Goal: Consume media (video, audio)

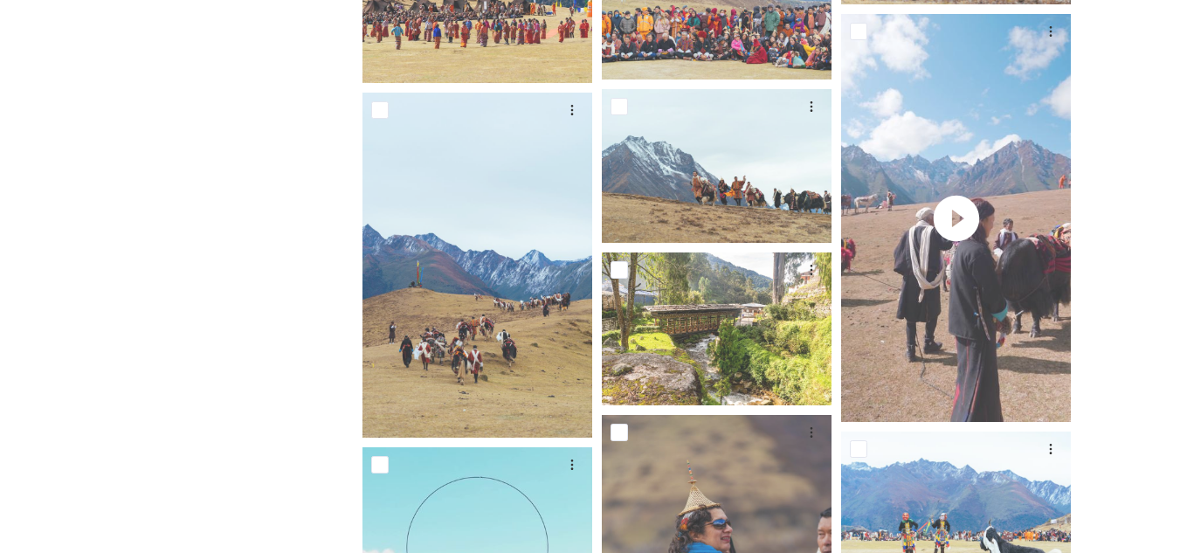
scroll to position [6131, 0]
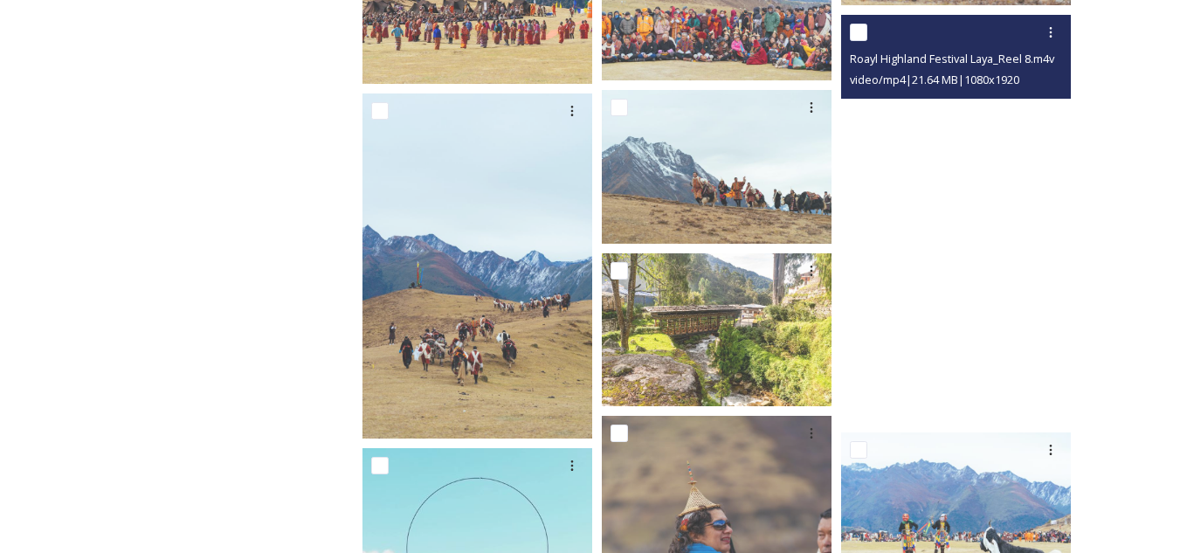
click at [967, 239] on video "Roayl Highland Festival Laya_Reel 8.m4v" at bounding box center [956, 219] width 230 height 409
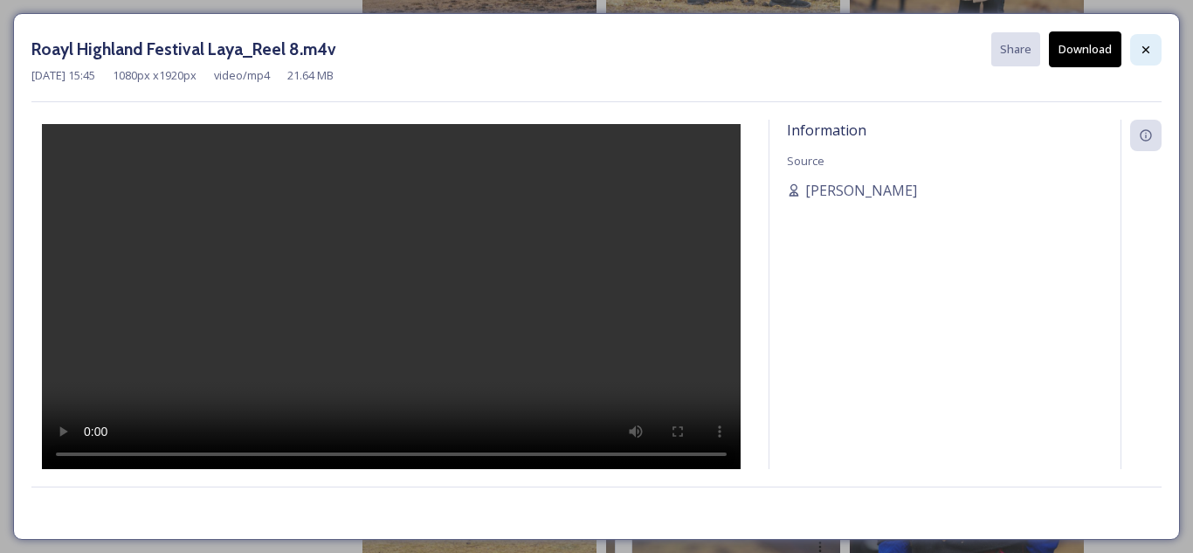
click at [1143, 47] on icon at bounding box center [1145, 48] width 7 height 7
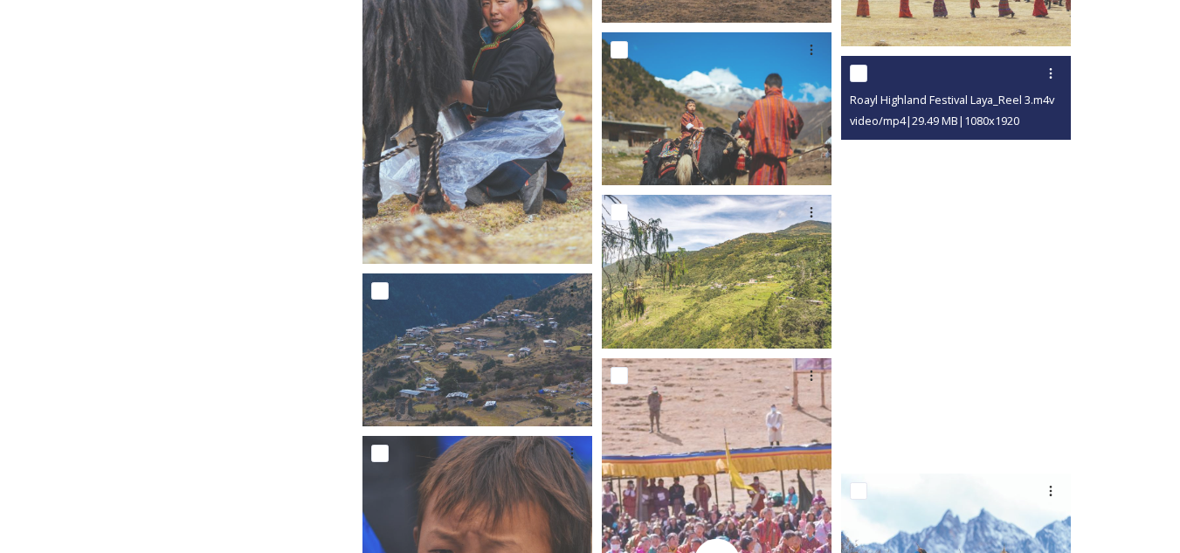
scroll to position [9146, 0]
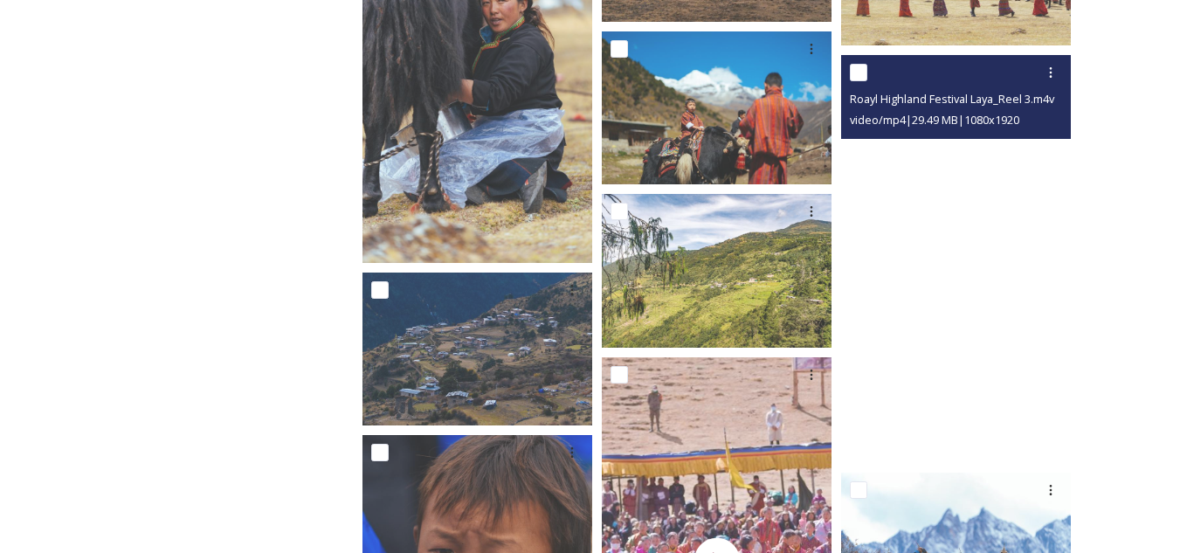
click at [966, 331] on video "Roayl Highland Festival Laya_Reel 3.m4v" at bounding box center [956, 259] width 230 height 409
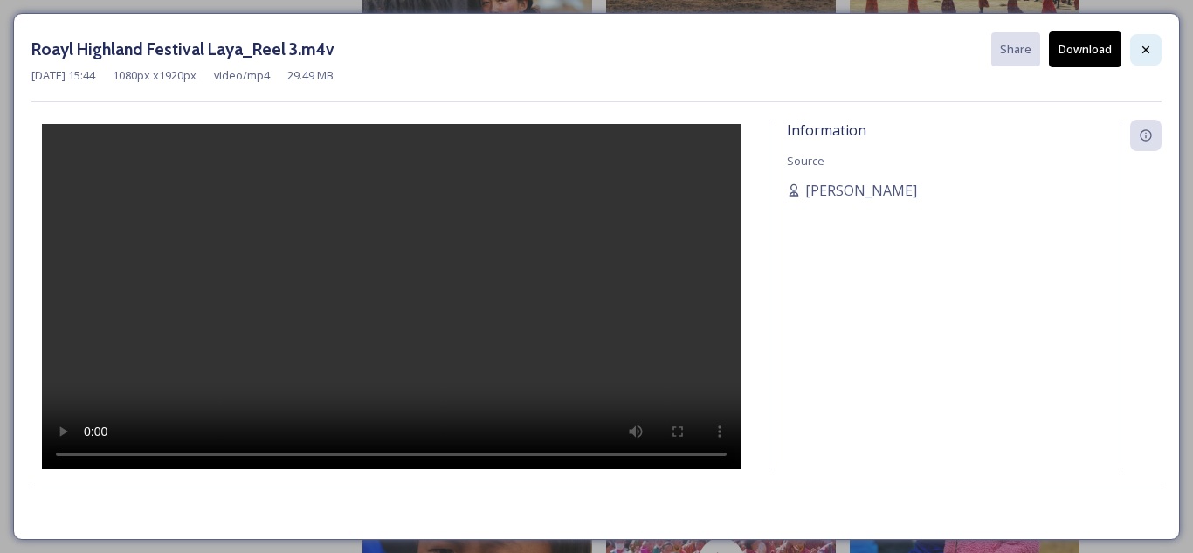
click at [1145, 46] on icon at bounding box center [1146, 50] width 14 height 14
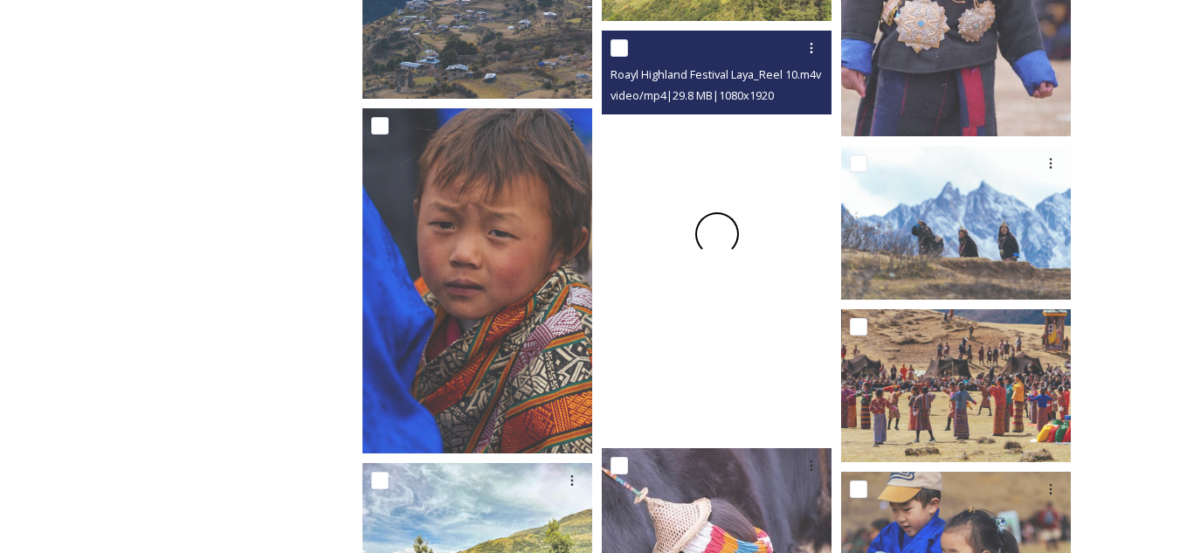
scroll to position [9509, 0]
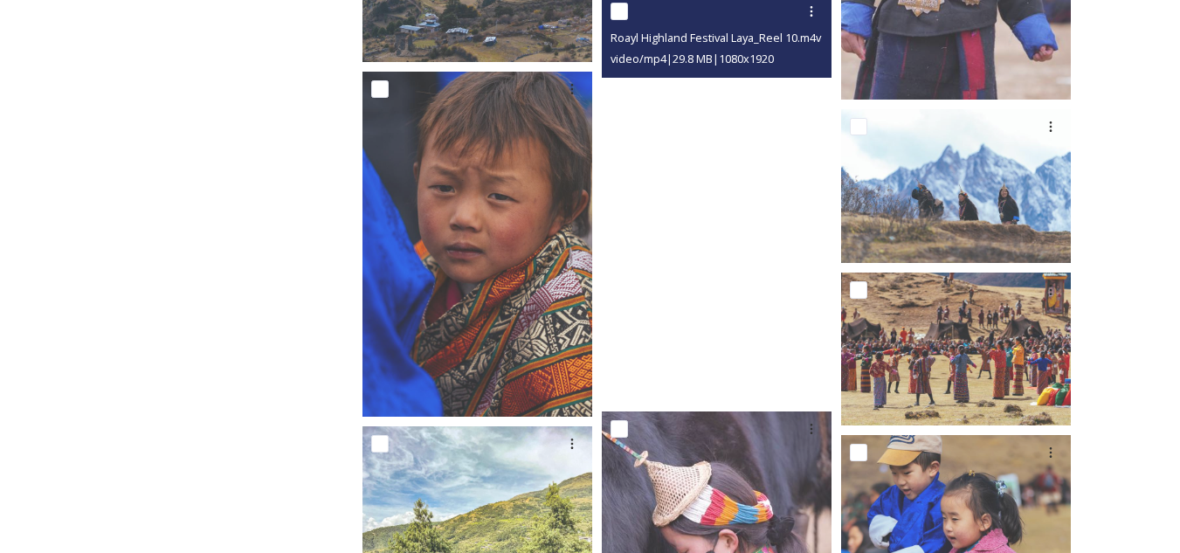
click at [730, 256] on video "Roayl Highland Festival Laya_Reel 10.m4v" at bounding box center [717, 198] width 230 height 409
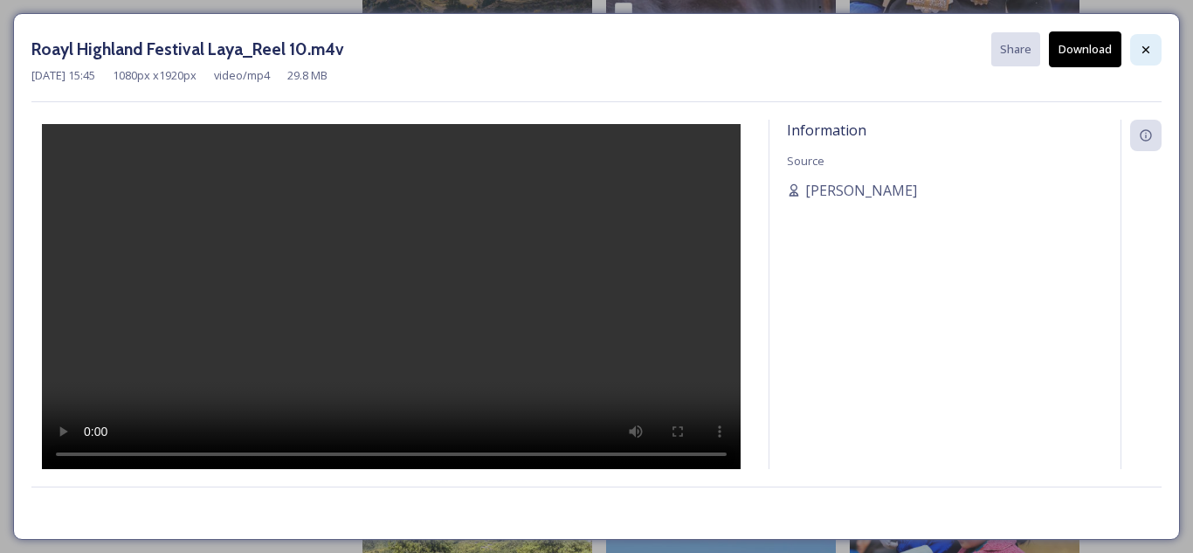
click at [1144, 43] on icon at bounding box center [1146, 50] width 14 height 14
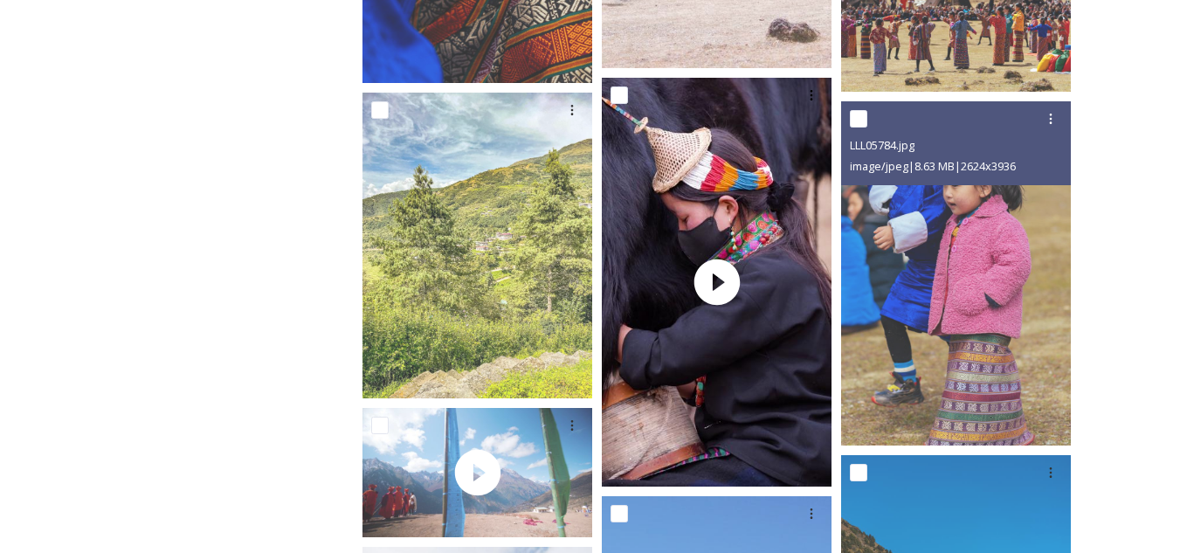
scroll to position [9844, 0]
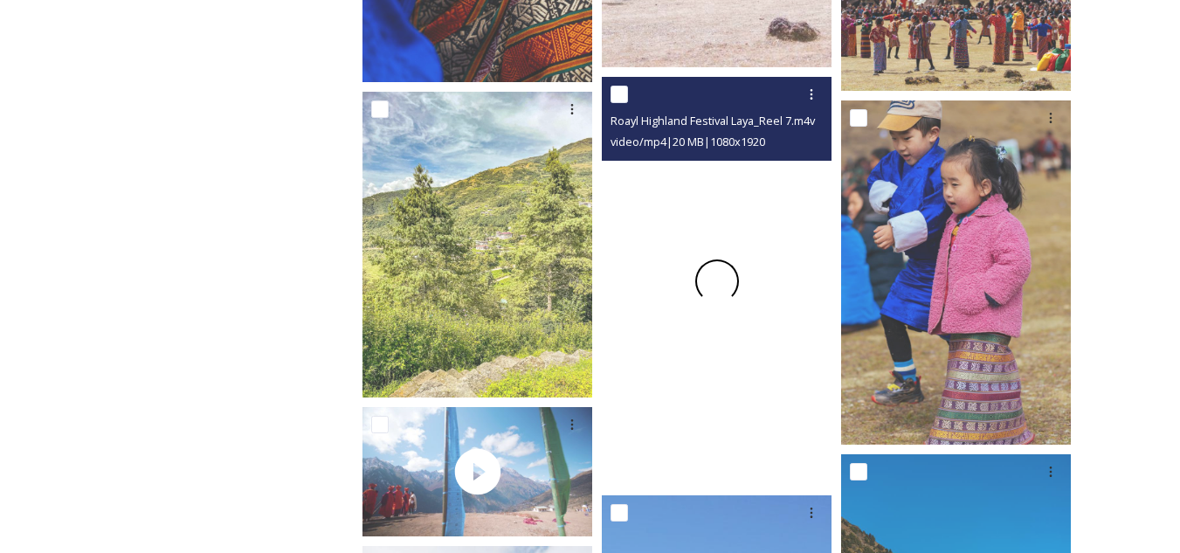
click at [734, 317] on div at bounding box center [717, 281] width 230 height 409
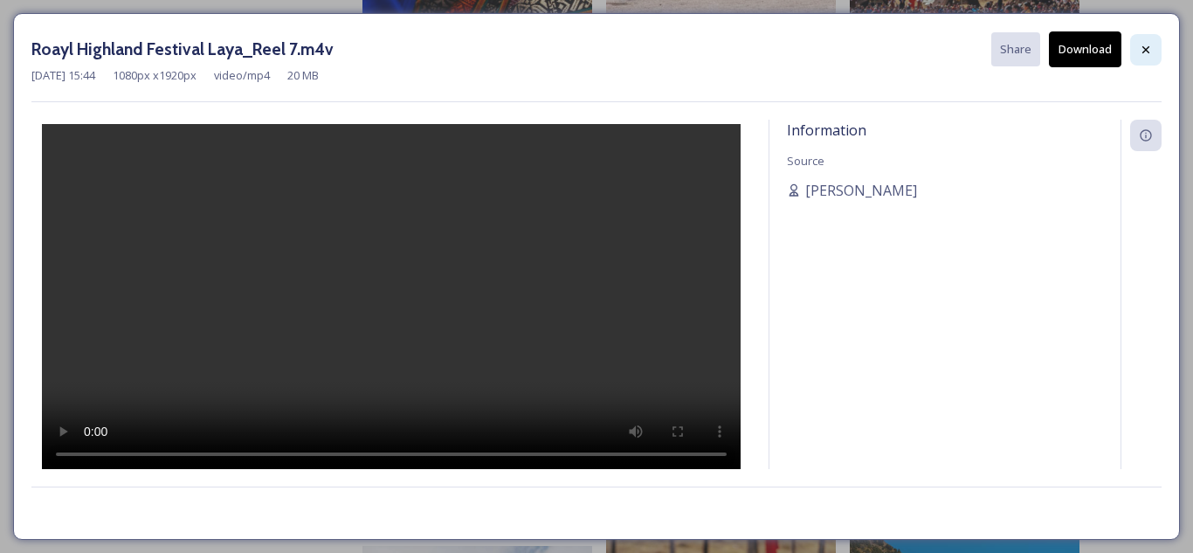
click at [1142, 49] on icon at bounding box center [1146, 50] width 14 height 14
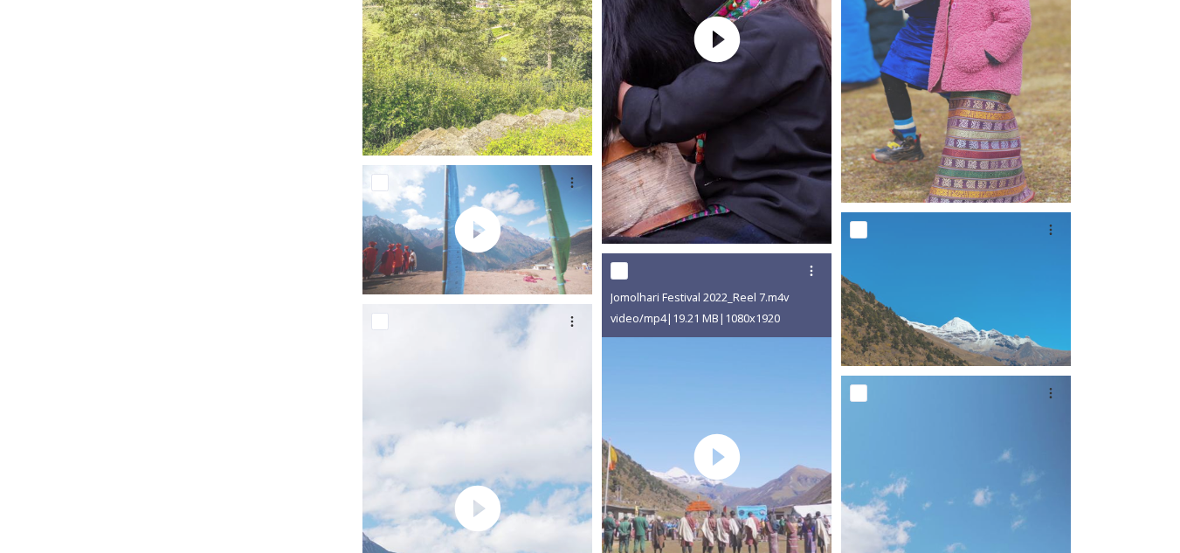
scroll to position [10087, 0]
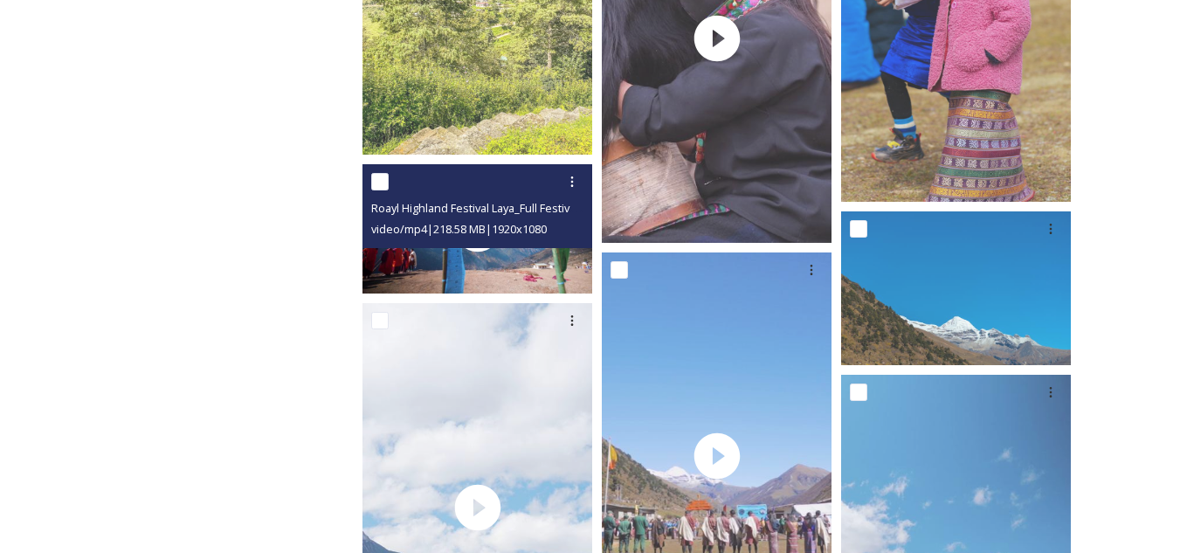
click at [515, 240] on div "Roayl Highland Festival Laya_Full Festival video.m4v video/mp4 | 218.58 MB | 19…" at bounding box center [477, 206] width 230 height 84
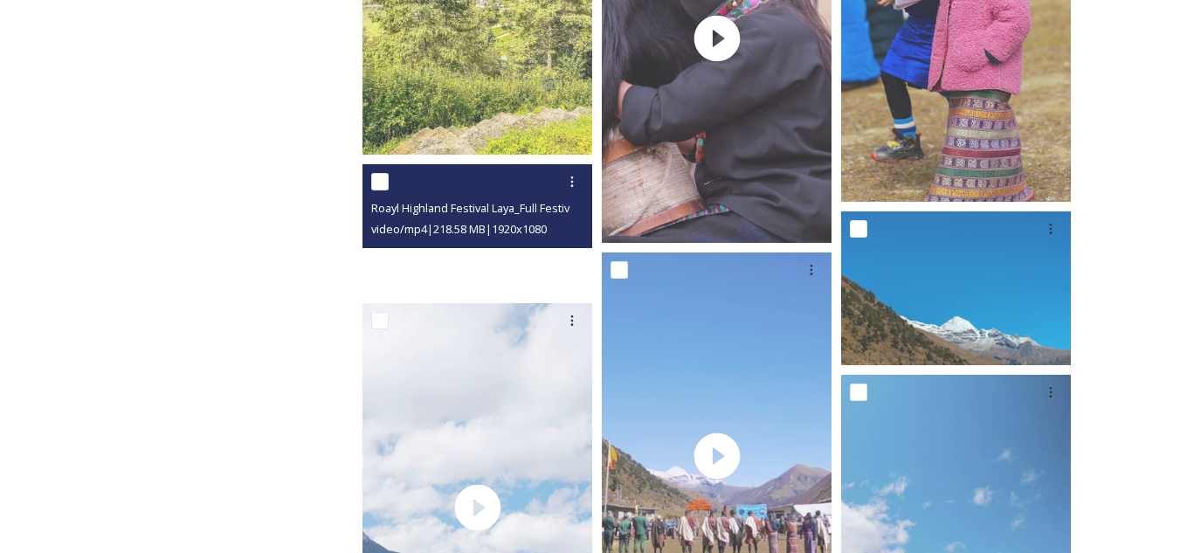
click at [505, 271] on div at bounding box center [477, 228] width 230 height 129
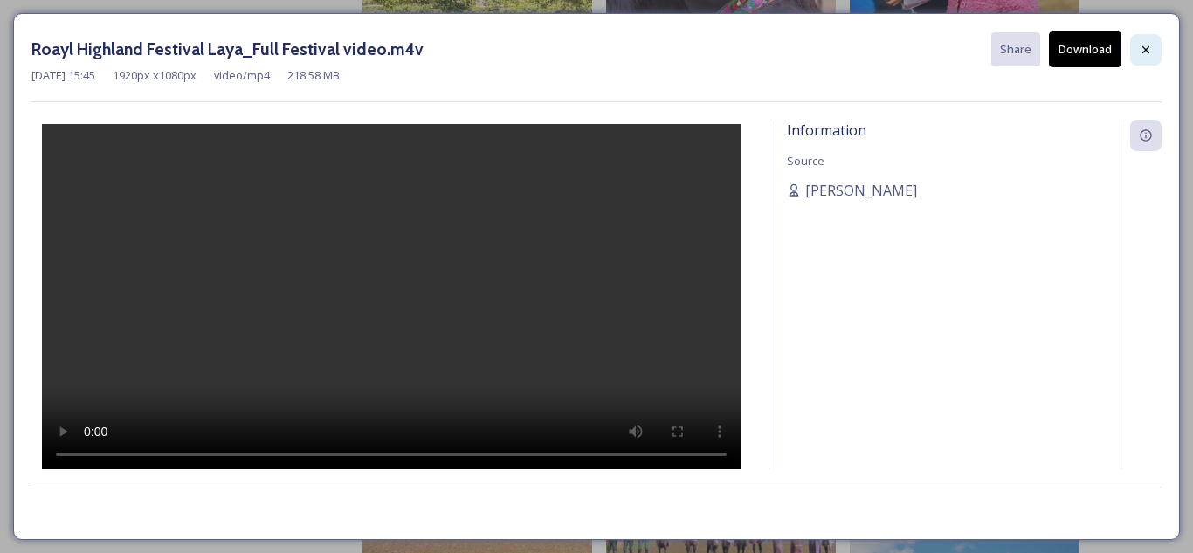
click at [1146, 50] on icon at bounding box center [1145, 48] width 7 height 7
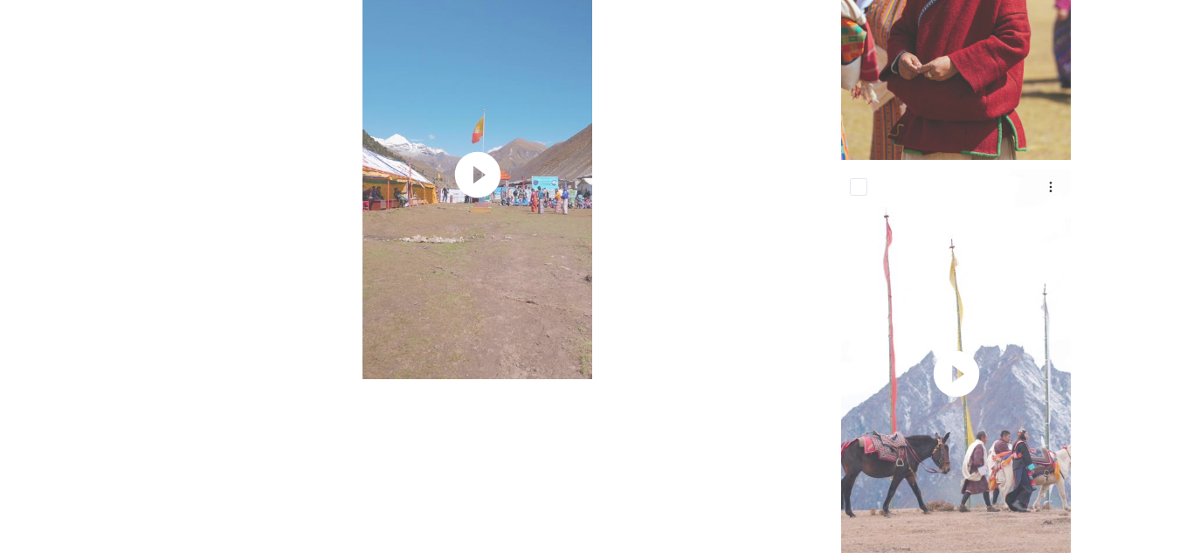
scroll to position [12062, 0]
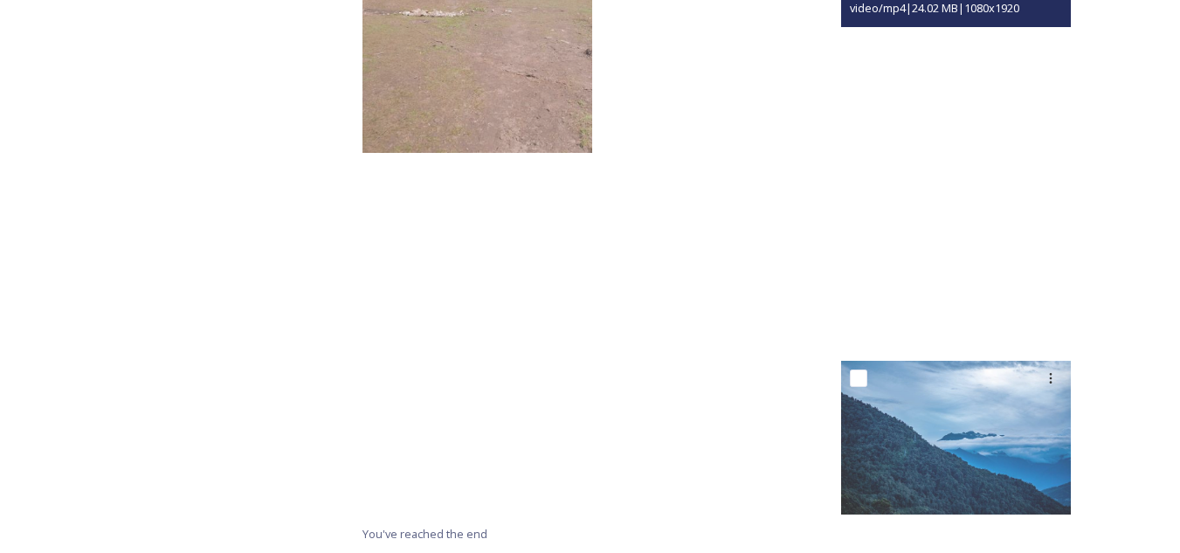
click at [947, 258] on video "Roayl Highland Festival Laya_Reel 2.m4v" at bounding box center [956, 147] width 230 height 409
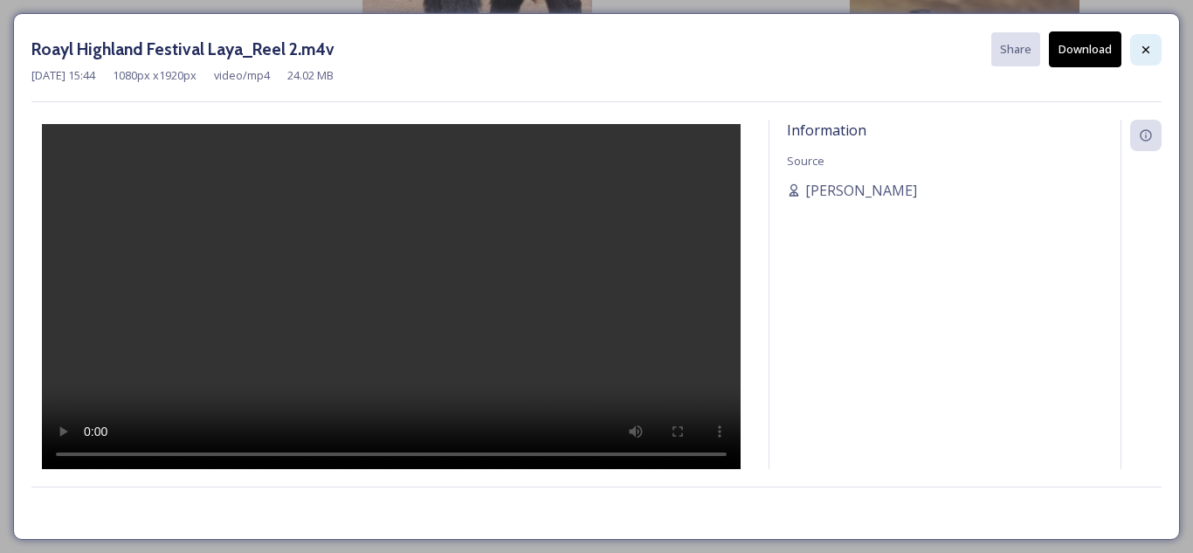
click at [1147, 47] on icon at bounding box center [1146, 50] width 14 height 14
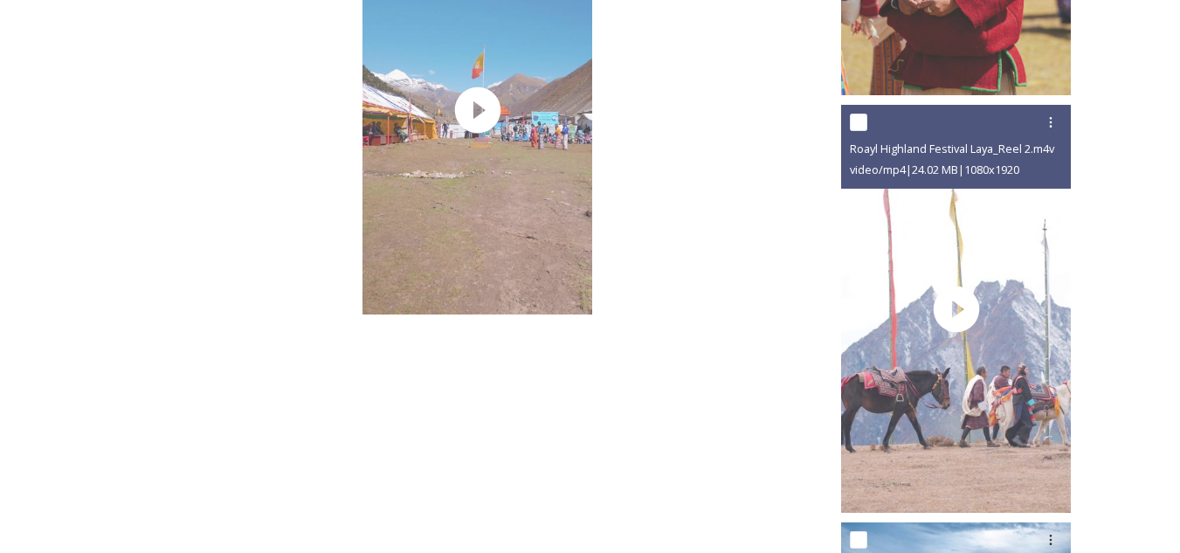
scroll to position [11903, 0]
